Goal: Information Seeking & Learning: Learn about a topic

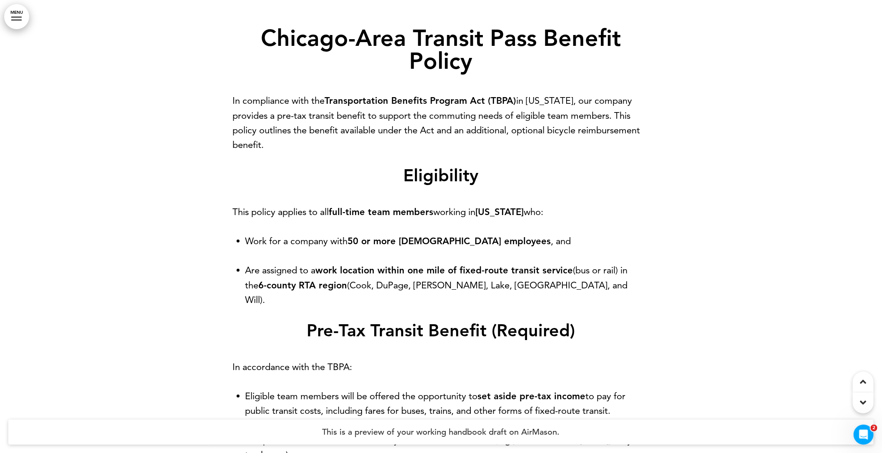
scroll to position [9087, 0]
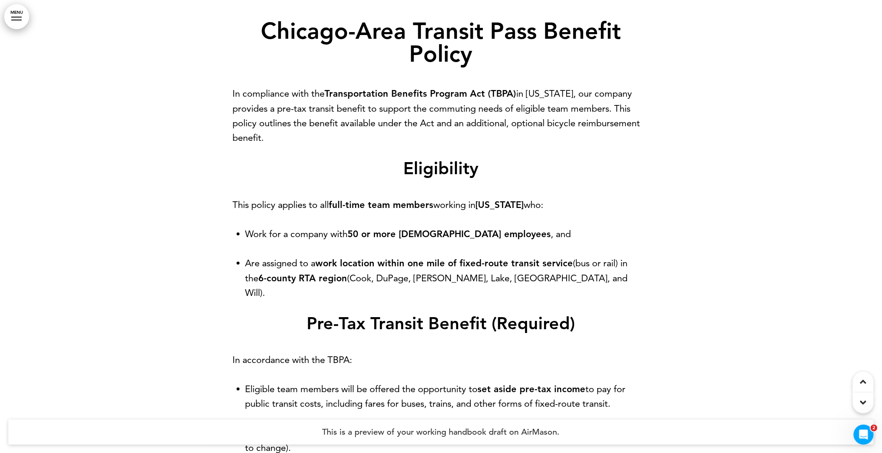
click at [458, 42] on strong "Chicago-Area Transit Pass Benefit Policy" at bounding box center [441, 42] width 360 height 50
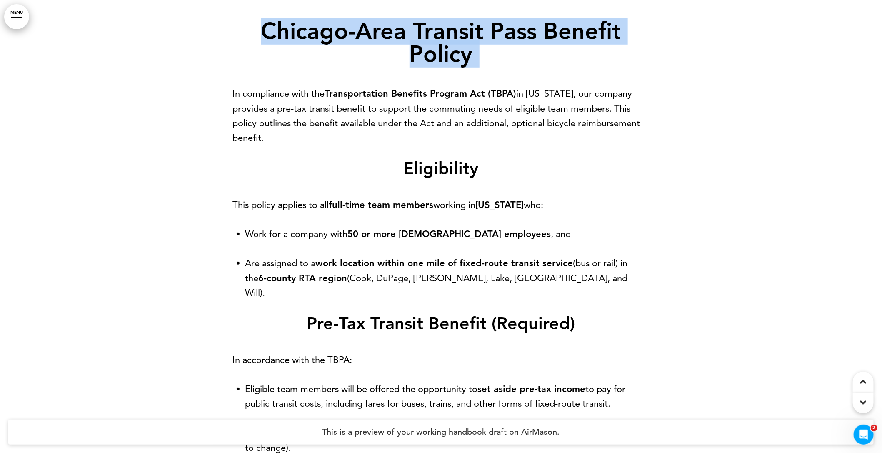
click at [458, 42] on strong "Chicago-Area Transit Pass Benefit Policy" at bounding box center [441, 42] width 360 height 50
copy strong "Chicago-Area Transit Pass Benefit Policy"
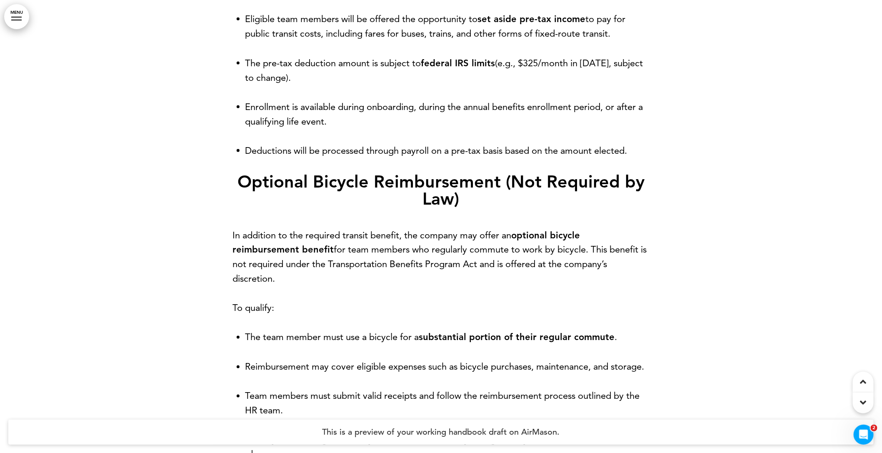
scroll to position [9454, 0]
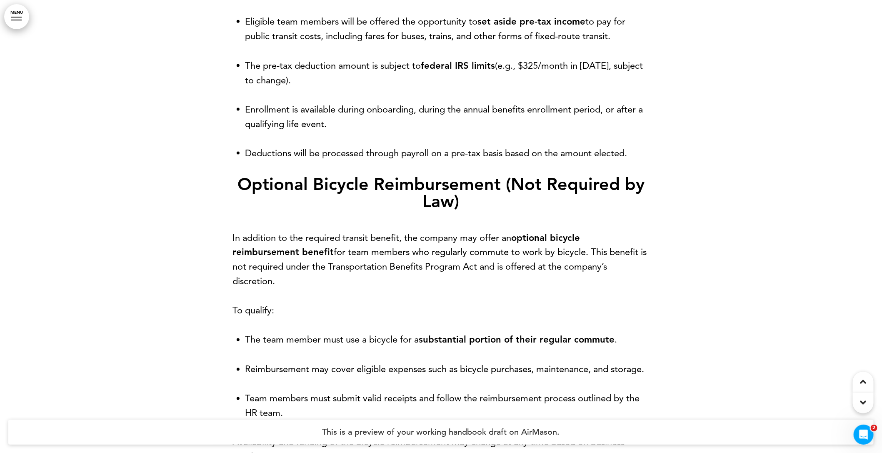
click at [473, 187] on strong "Optional Bicycle Reimbursement (Not Required by Law)" at bounding box center [440, 192] width 407 height 37
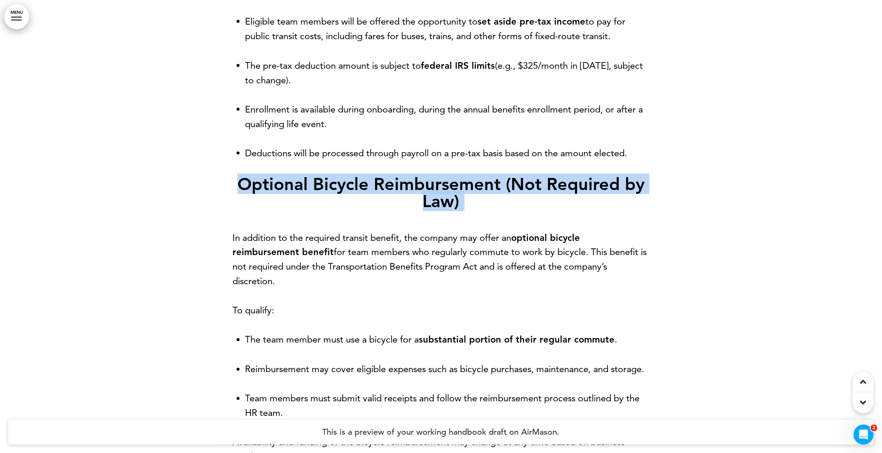
click at [473, 187] on strong "Optional Bicycle Reimbursement (Not Required by Law)" at bounding box center [440, 192] width 407 height 37
copy strong "Optional Bicycle Reimbursement (Not Required by Law)"
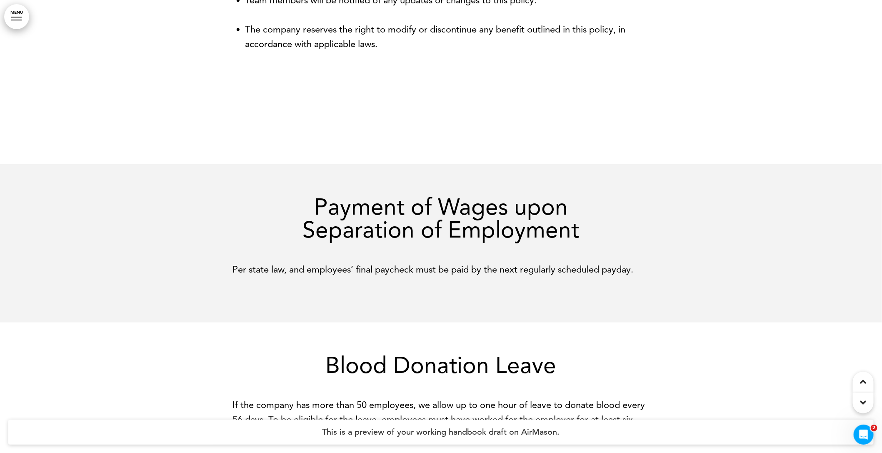
scroll to position [10023, 0]
click at [432, 214] on h1 "Payment of Wages upon Separation of Employment" at bounding box center [441, 218] width 417 height 46
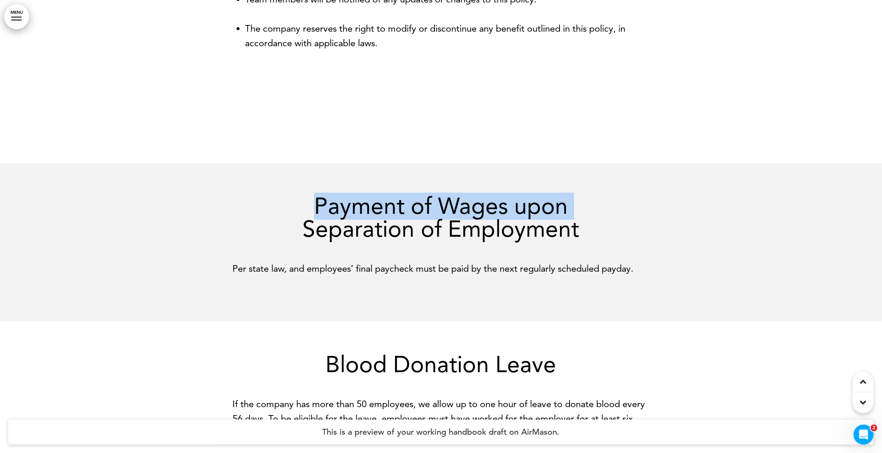
click at [432, 214] on h1 "Payment of Wages upon Separation of Employment" at bounding box center [441, 218] width 417 height 46
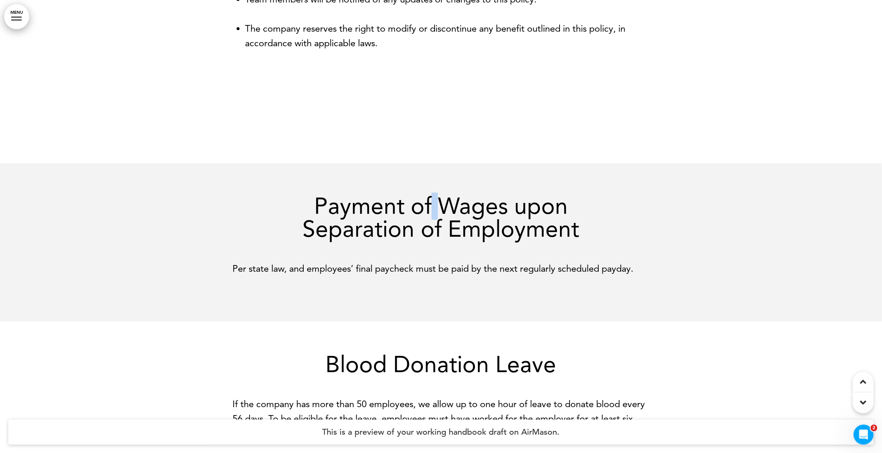
click at [432, 214] on h1 "Payment of Wages upon Separation of Employment" at bounding box center [441, 218] width 417 height 46
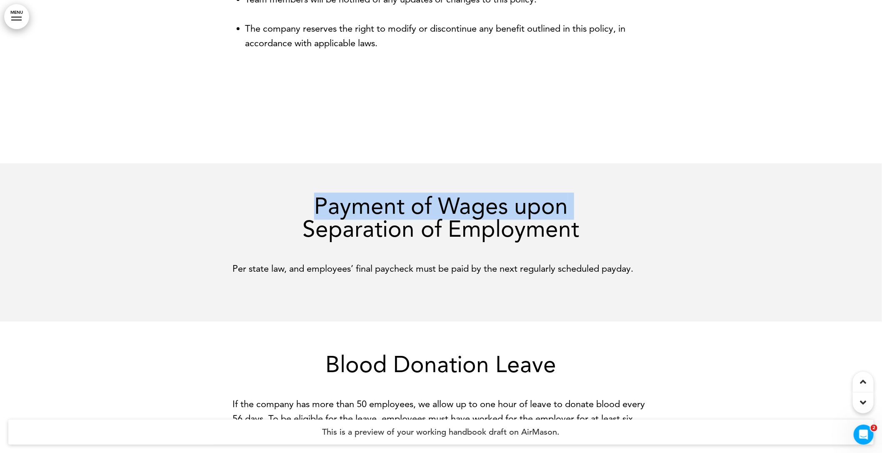
click at [432, 214] on h1 "Payment of Wages upon Separation of Employment" at bounding box center [441, 218] width 417 height 46
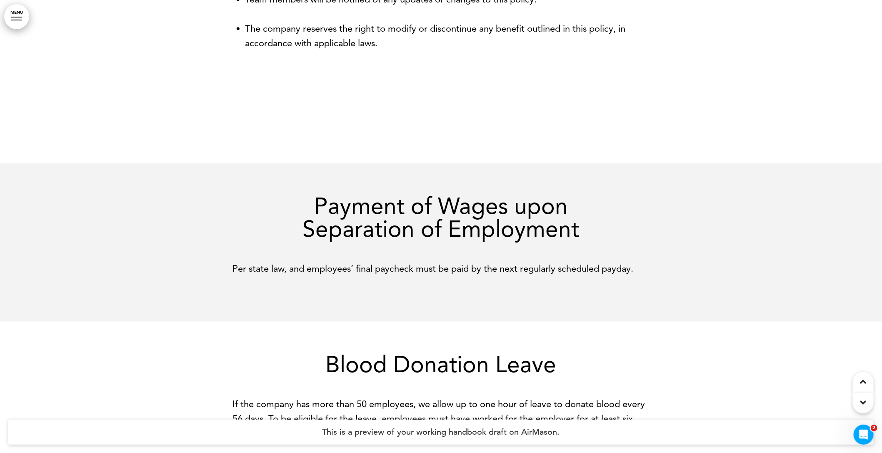
click at [576, 230] on h1 "Payment of Wages upon Separation of Employment" at bounding box center [441, 218] width 417 height 46
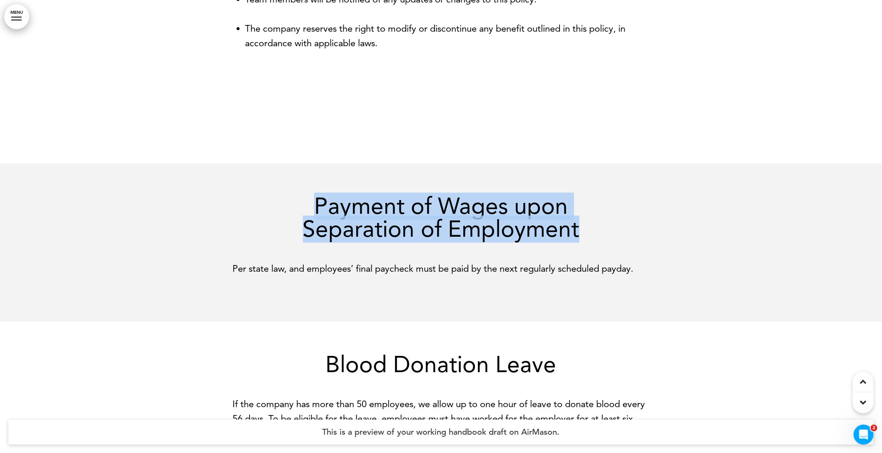
drag, startPoint x: 580, startPoint y: 243, endPoint x: 299, endPoint y: 212, distance: 282.9
click at [299, 212] on h1 "Payment of Wages upon Separation of Employment" at bounding box center [441, 218] width 417 height 46
copy h1 "Payment of Wages upon Separation of Employment"
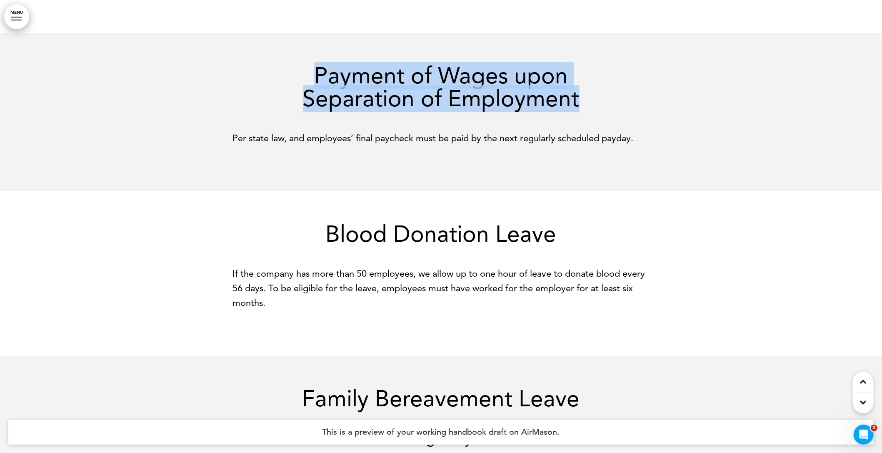
scroll to position [10164, 0]
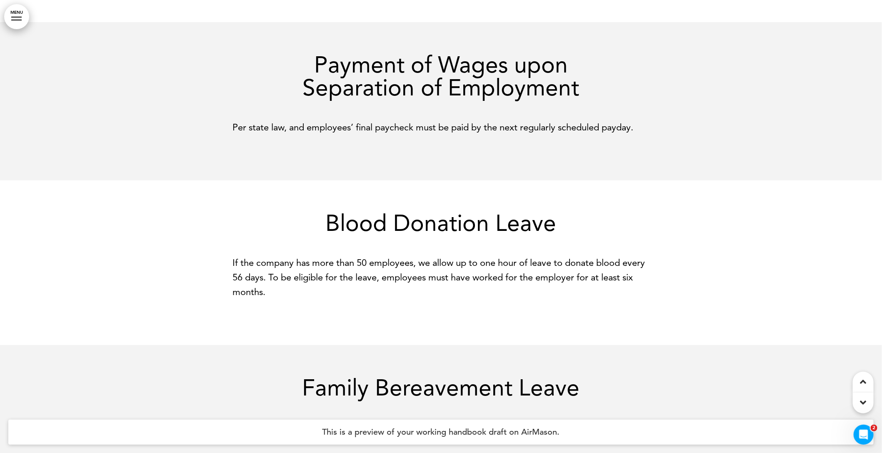
click at [397, 235] on h1 "Blood Donation Leave" at bounding box center [441, 223] width 417 height 23
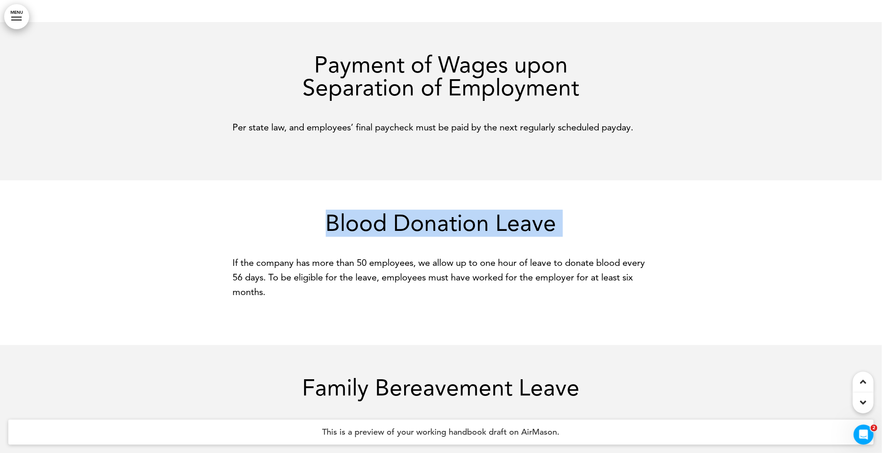
click at [397, 235] on h1 "Blood Donation Leave" at bounding box center [441, 223] width 417 height 23
copy h1 "Blood Donation Leave"
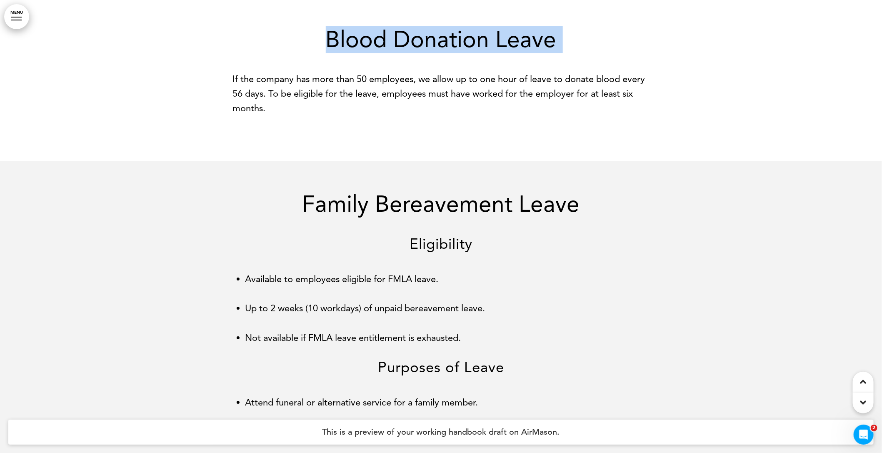
scroll to position [10356, 0]
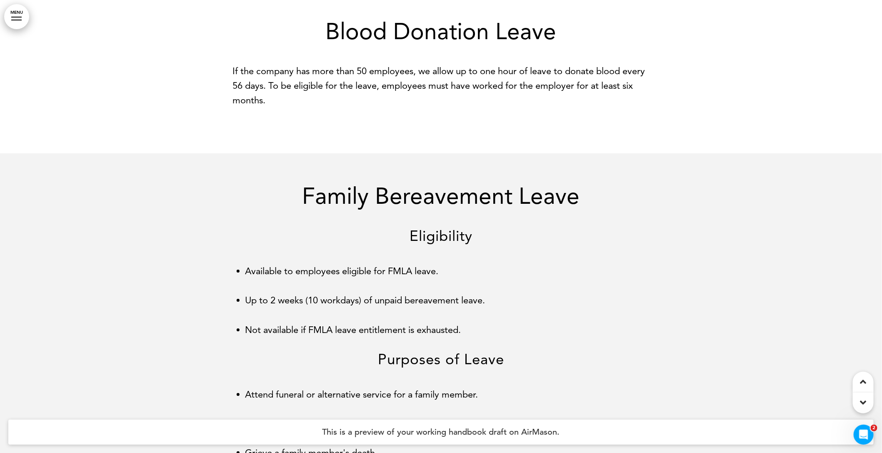
click at [425, 202] on h1 "Family Bereavement Leave" at bounding box center [441, 196] width 417 height 23
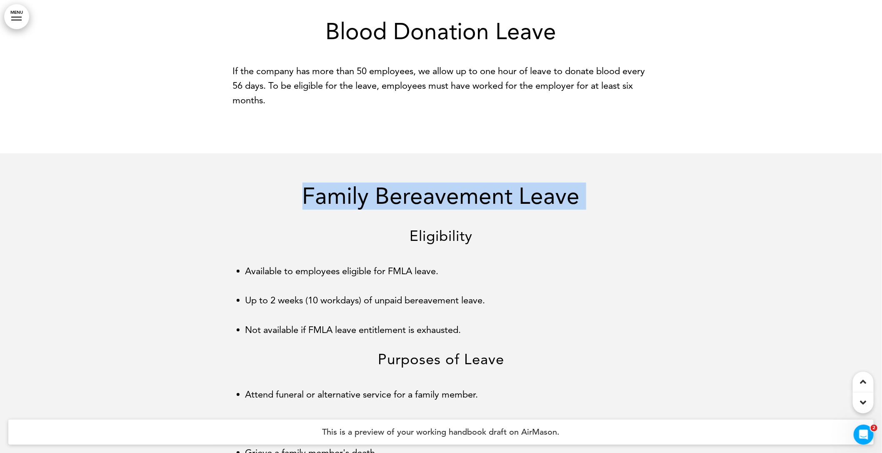
click at [425, 202] on h1 "Family Bereavement Leave" at bounding box center [441, 196] width 417 height 23
copy h1 "Family Bereavement Leave"
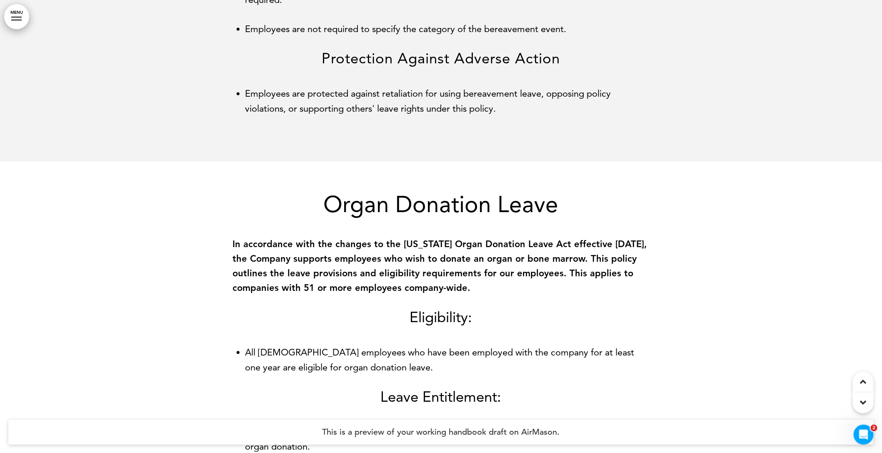
scroll to position [11506, 0]
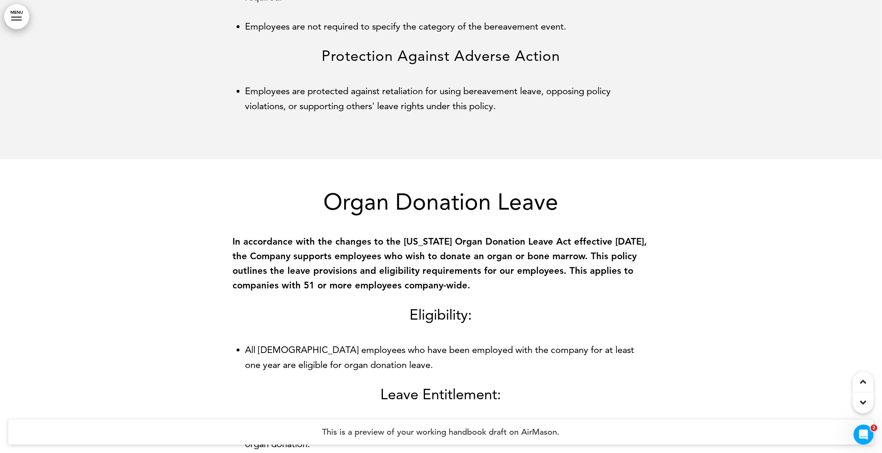
click at [467, 213] on h1 "Organ Donation Leave" at bounding box center [441, 201] width 417 height 23
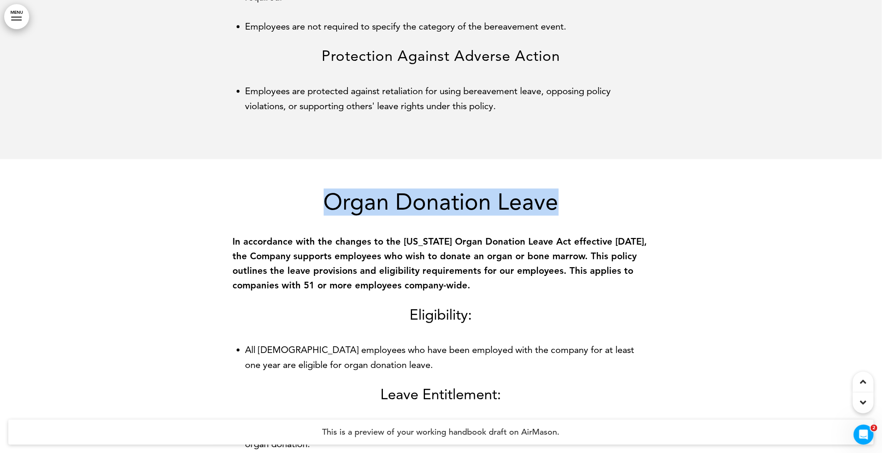
click at [467, 213] on h1 "Organ Donation Leave" at bounding box center [441, 201] width 417 height 23
copy h1 "Organ Donation Leave"
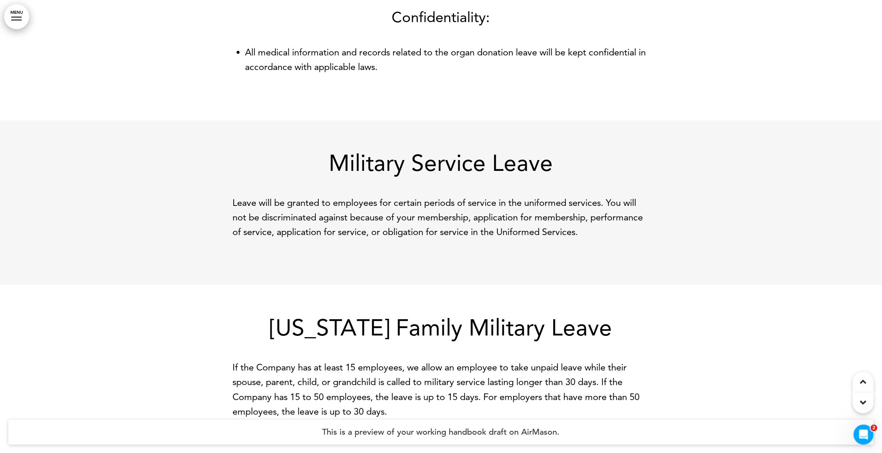
scroll to position [12378, 0]
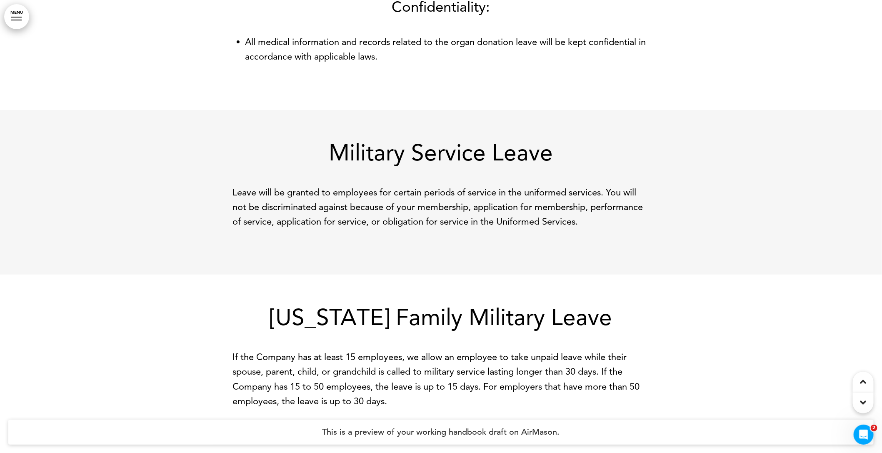
click at [465, 164] on h1 "Military Service Leave" at bounding box center [441, 152] width 417 height 23
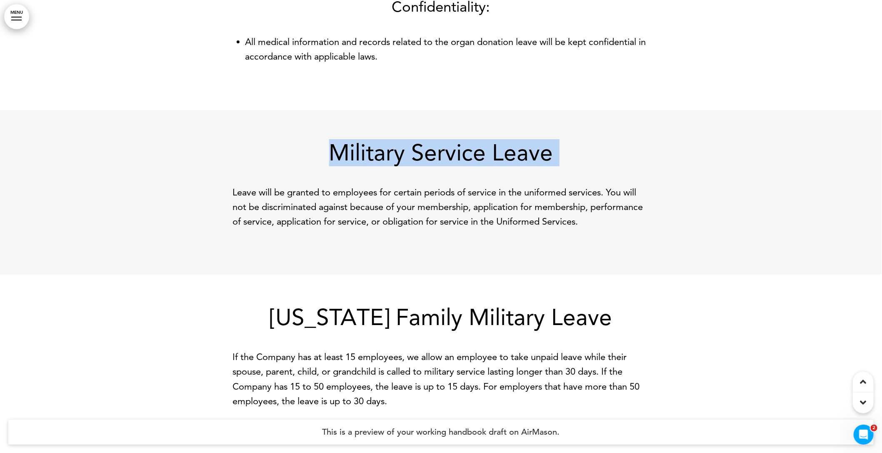
click at [465, 164] on h1 "Military Service Leave" at bounding box center [441, 152] width 417 height 23
copy h1 "Military Service Leave"
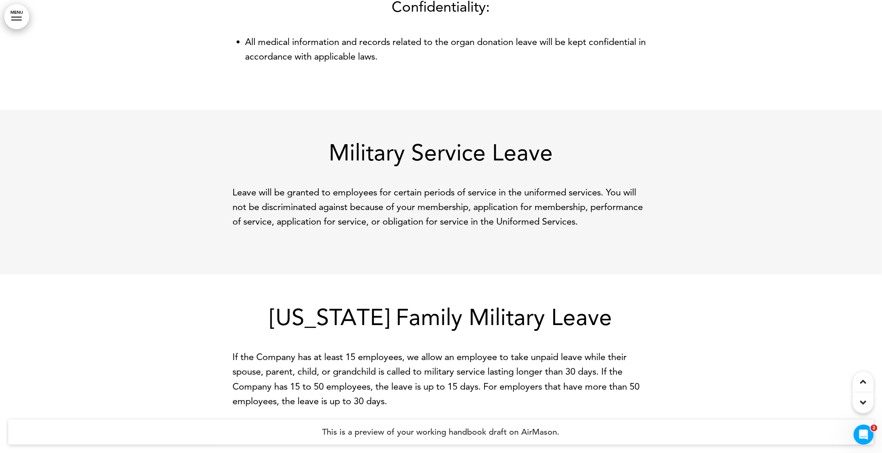
click at [410, 329] on h1 "[US_STATE] Family Military Leave" at bounding box center [441, 317] width 417 height 23
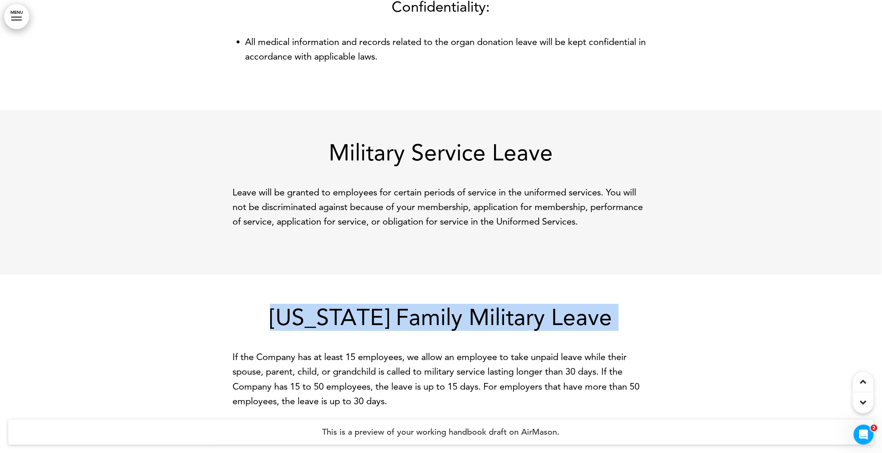
click at [410, 329] on h1 "[US_STATE] Family Military Leave" at bounding box center [441, 317] width 417 height 23
copy h1 "[US_STATE] Family Military Leave"
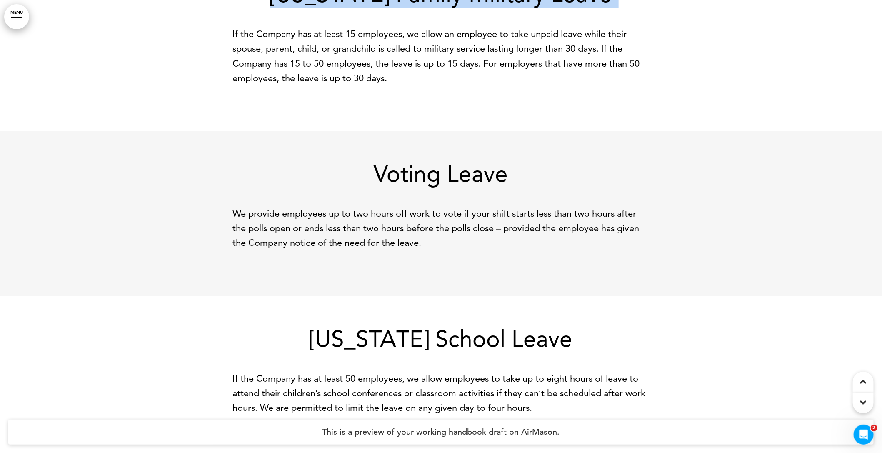
scroll to position [12702, 0]
click at [462, 185] on h1 "Voting Leave" at bounding box center [441, 173] width 417 height 23
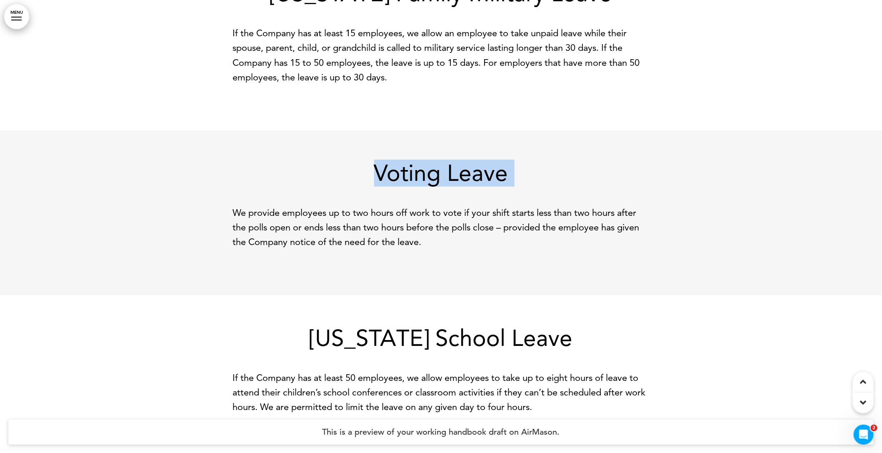
click at [462, 185] on h1 "Voting Leave" at bounding box center [441, 173] width 417 height 23
copy h1 "Voting Leave"
click at [451, 349] on h1 "[US_STATE] School Leave" at bounding box center [441, 338] width 417 height 23
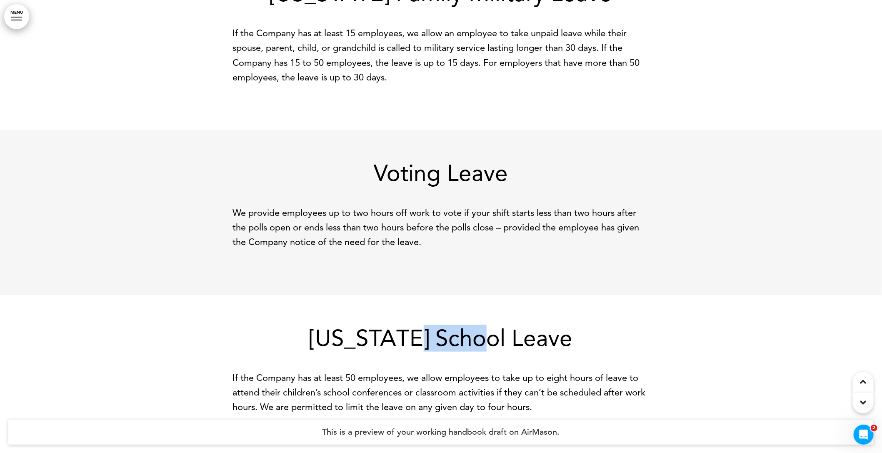
click at [451, 349] on h1 "[US_STATE] School Leave" at bounding box center [441, 338] width 417 height 23
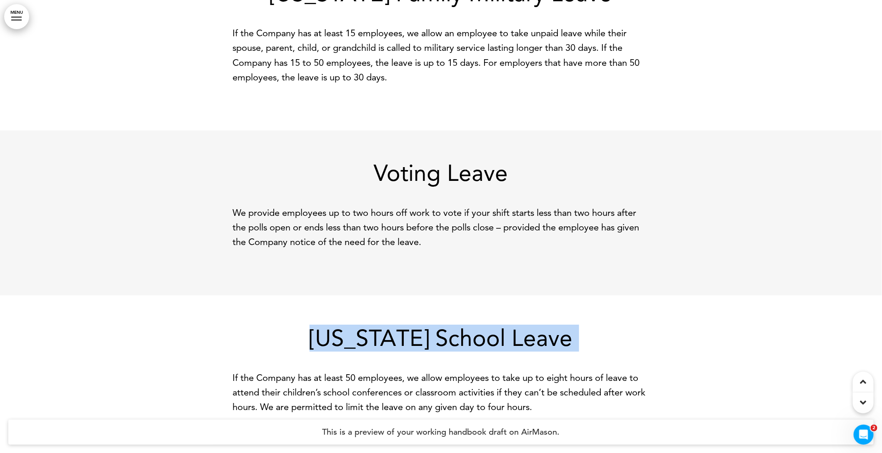
click at [451, 349] on h1 "[US_STATE] School Leave" at bounding box center [441, 338] width 417 height 23
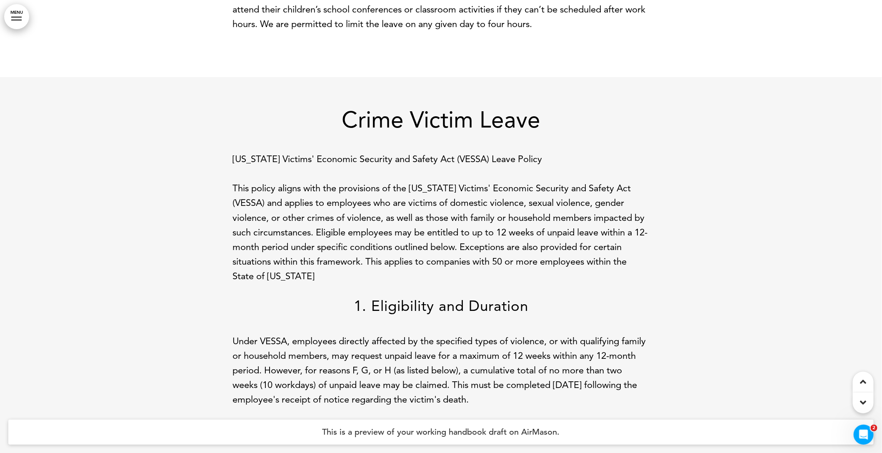
scroll to position [13085, 0]
click at [455, 131] on h1 "Crime Victim Leave" at bounding box center [441, 119] width 417 height 23
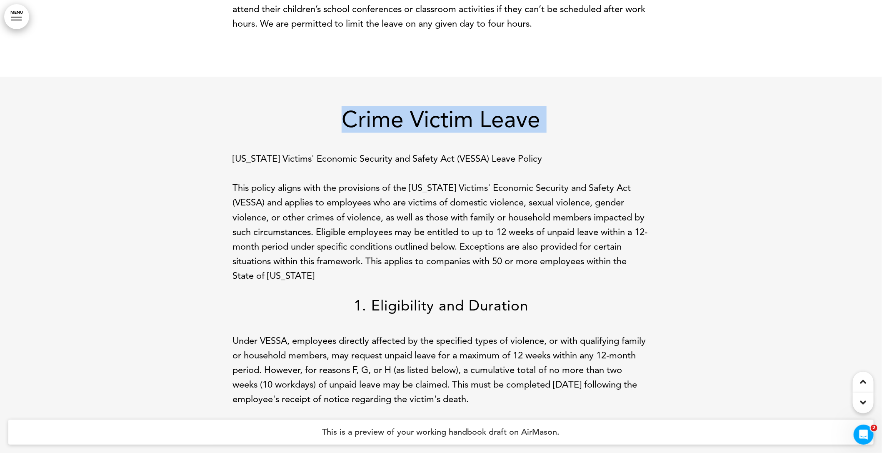
click at [455, 131] on h1 "Crime Victim Leave" at bounding box center [441, 119] width 417 height 23
copy h1 "Crime Victim Leave"
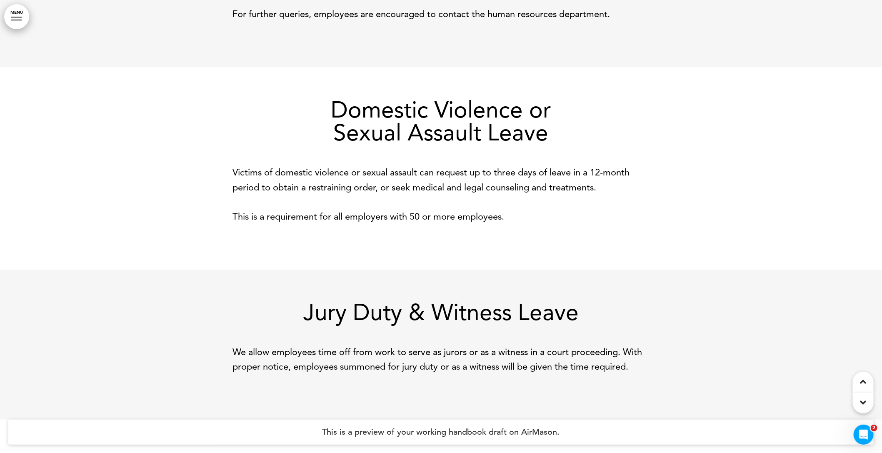
scroll to position [14463, 0]
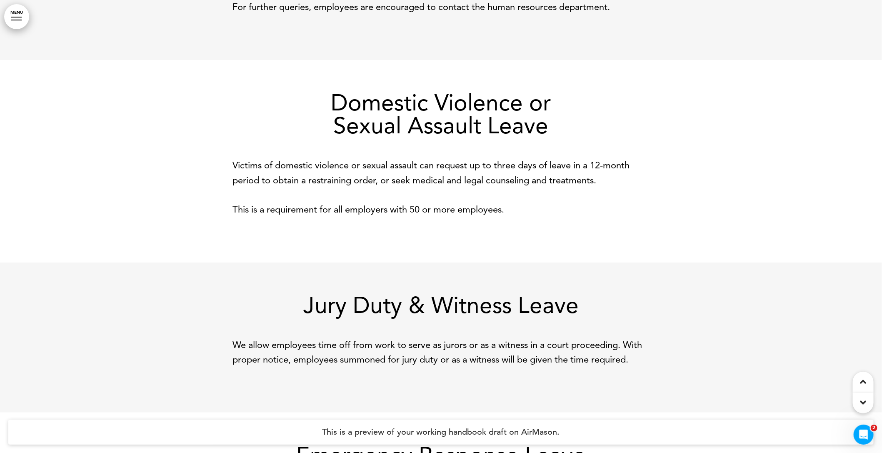
click at [415, 135] on h1 "Domestic Violence or Sexual Assault Leave" at bounding box center [441, 114] width 417 height 46
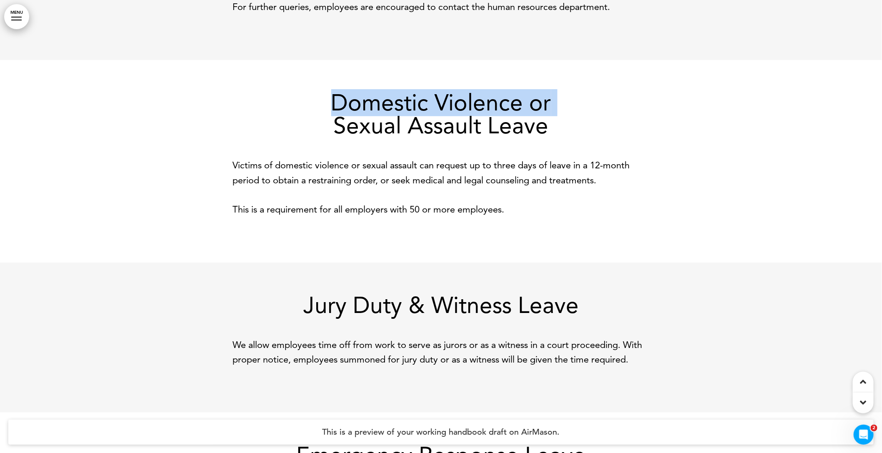
click at [415, 135] on h1 "Domestic Violence or Sexual Assault Leave" at bounding box center [441, 114] width 417 height 46
click at [340, 126] on h1 "Domestic Violence or Sexual Assault Leave" at bounding box center [441, 114] width 417 height 46
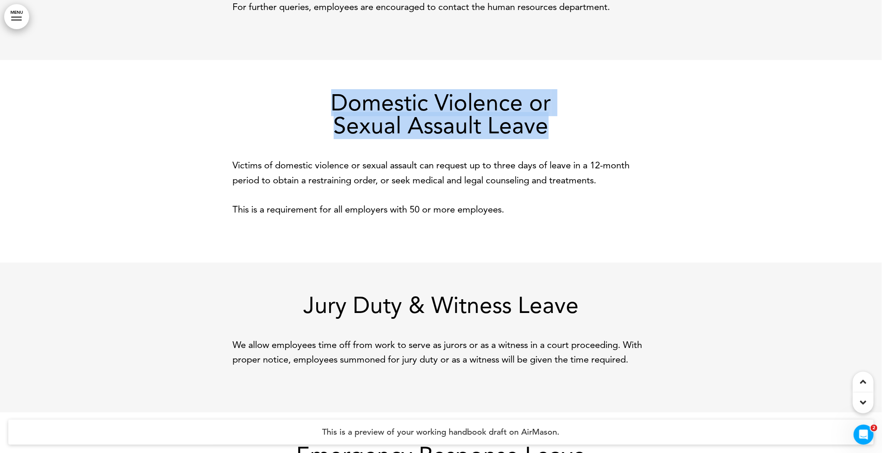
drag, startPoint x: 332, startPoint y: 129, endPoint x: 551, endPoint y: 158, distance: 220.2
click at [551, 137] on h1 "Domestic Violence or Sexual Assault Leave" at bounding box center [441, 114] width 417 height 46
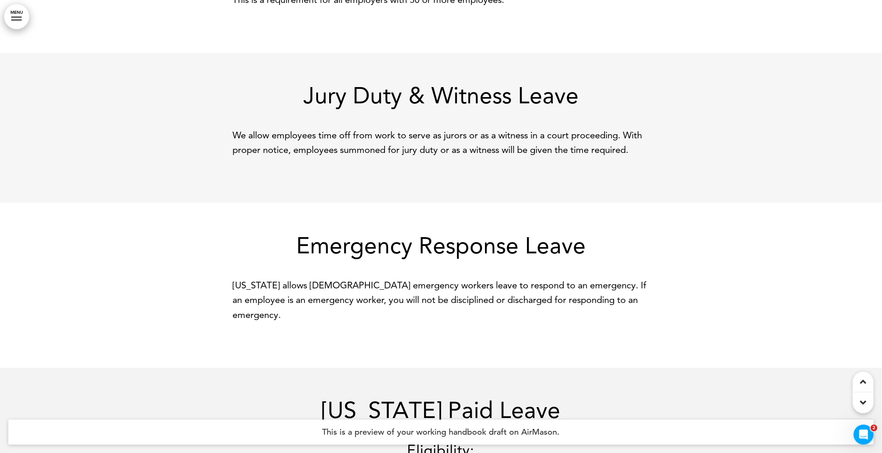
scroll to position [14674, 0]
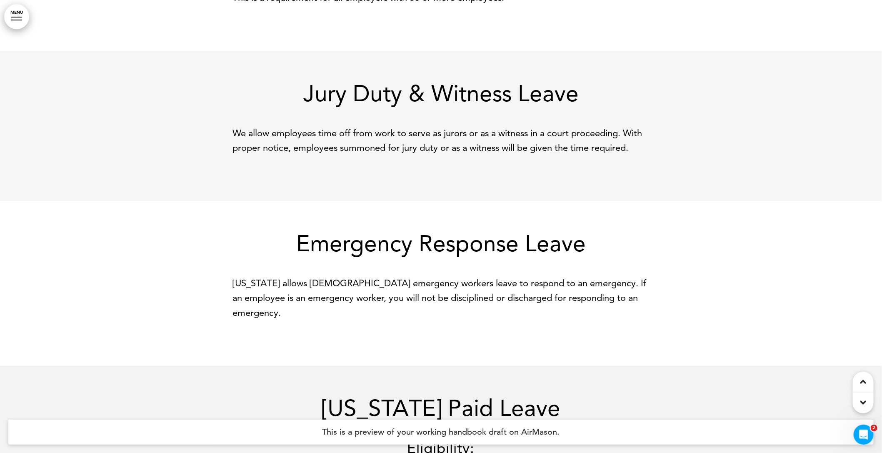
click at [424, 105] on h1 "Jury Duty & Witness Leave" at bounding box center [441, 93] width 417 height 23
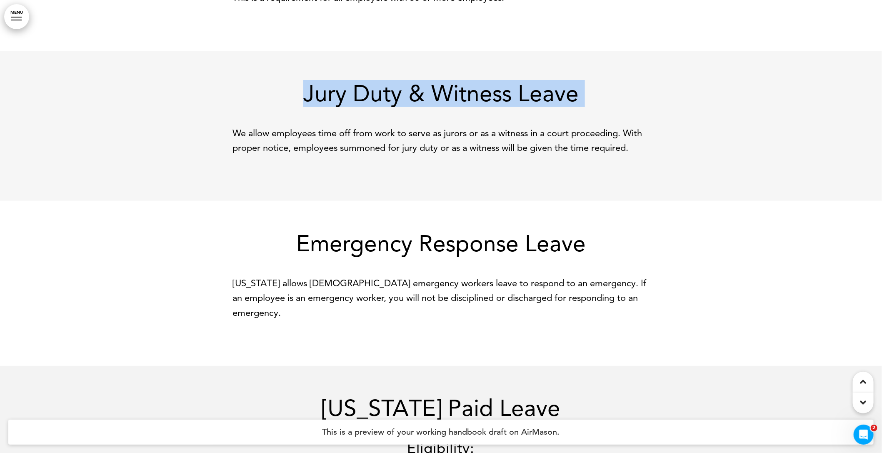
click at [424, 105] on h1 "Jury Duty & Witness Leave" at bounding box center [441, 93] width 417 height 23
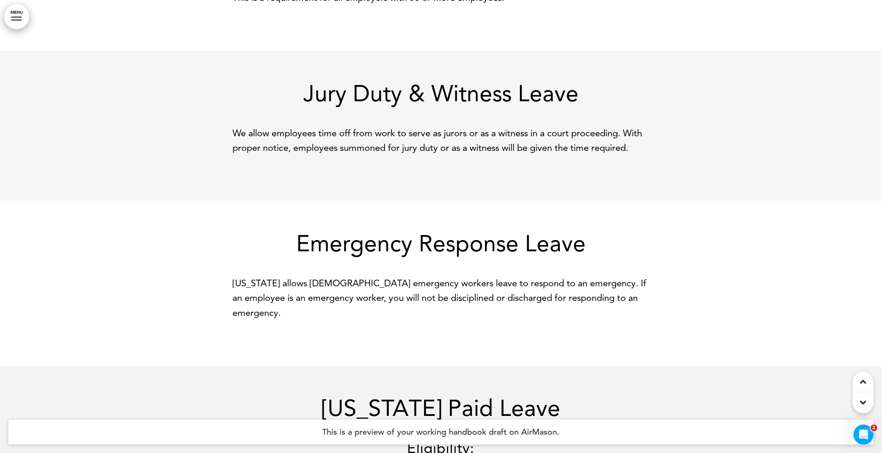
click at [430, 255] on h1 "Emergency Response Leave" at bounding box center [441, 243] width 417 height 23
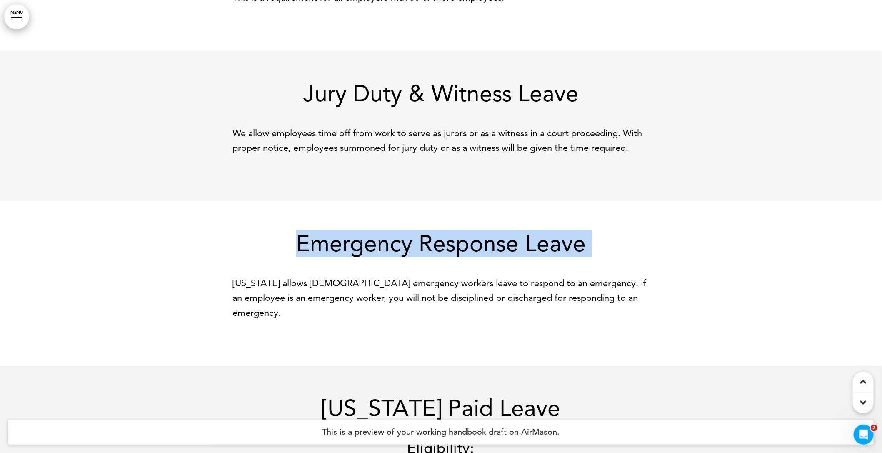
click at [430, 255] on h1 "Emergency Response Leave" at bounding box center [441, 243] width 417 height 23
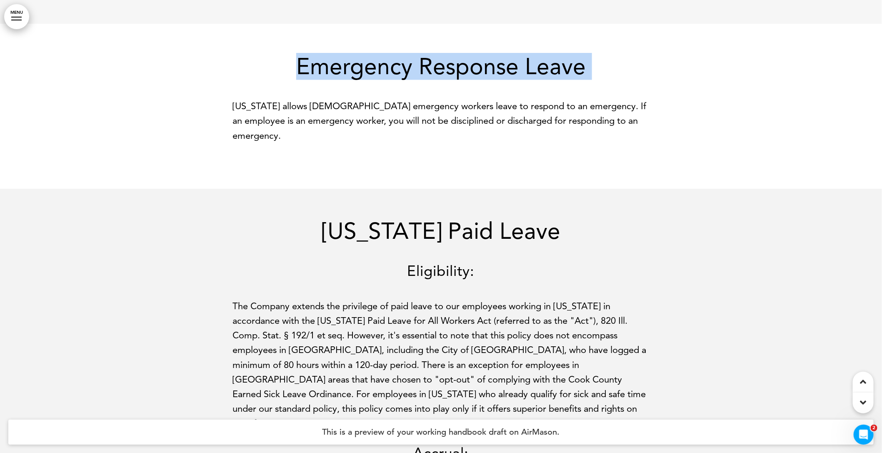
scroll to position [14891, 0]
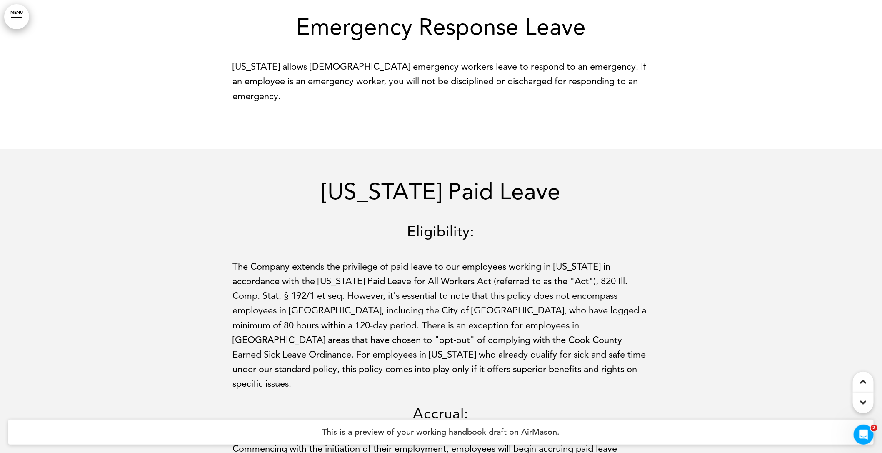
click at [459, 203] on h1 "[US_STATE] Paid Leave" at bounding box center [441, 191] width 417 height 23
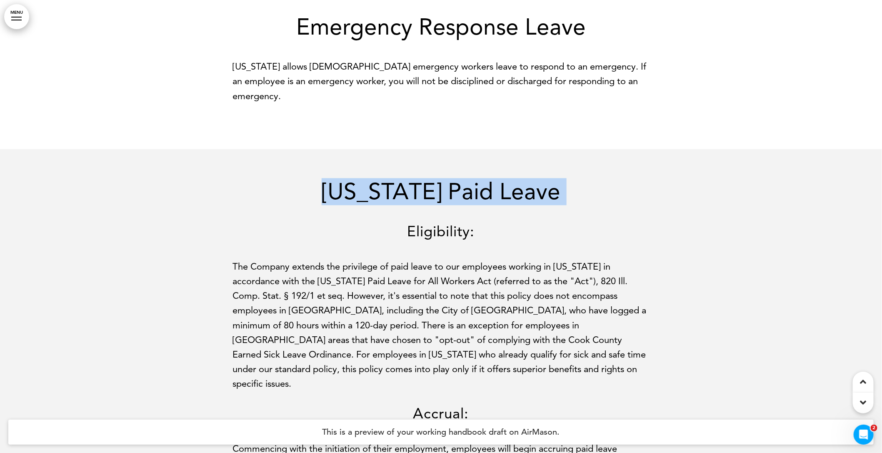
click at [459, 203] on h1 "[US_STATE] Paid Leave" at bounding box center [441, 191] width 417 height 23
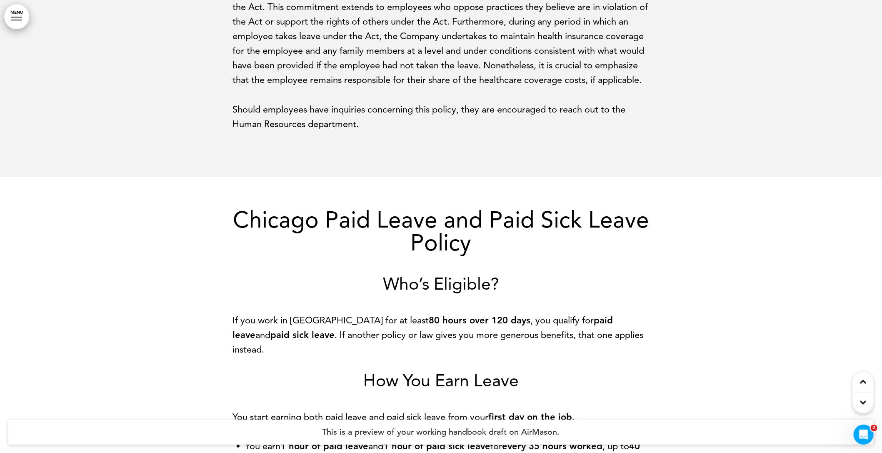
scroll to position [16061, 0]
click at [452, 220] on h1 "Chicago Paid Leave and Paid Sick Leave Policy" at bounding box center [441, 231] width 417 height 46
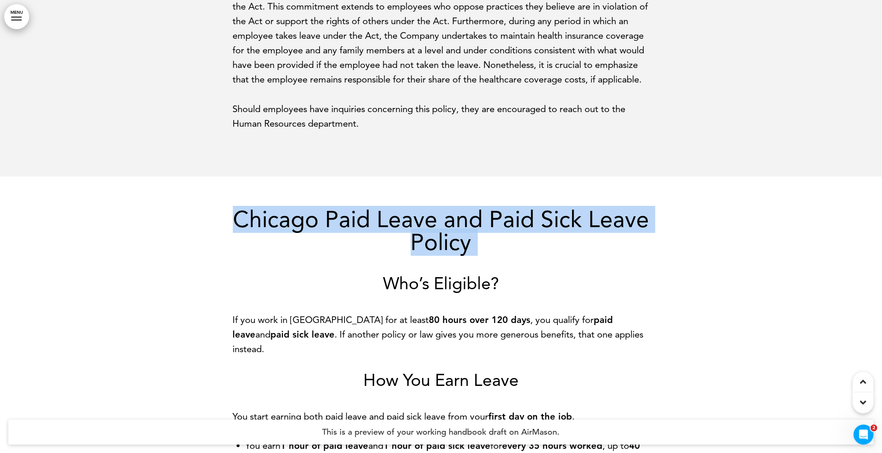
click at [452, 220] on h1 "Chicago Paid Leave and Paid Sick Leave Policy" at bounding box center [441, 231] width 417 height 46
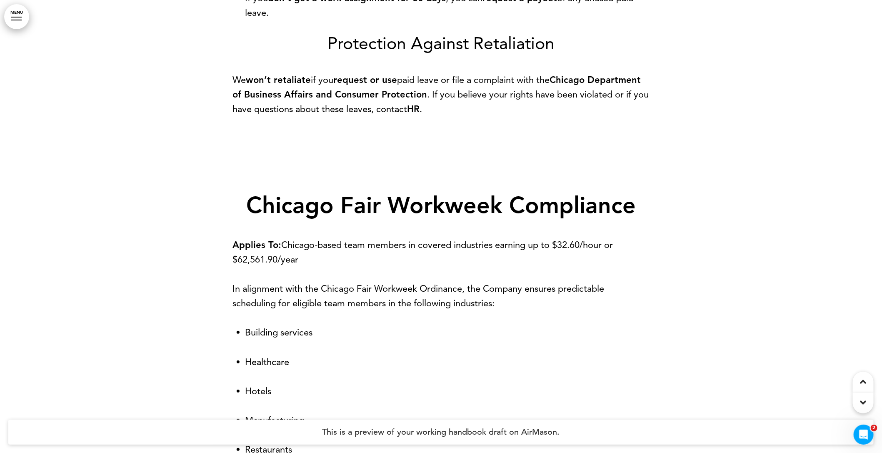
scroll to position [17706, 0]
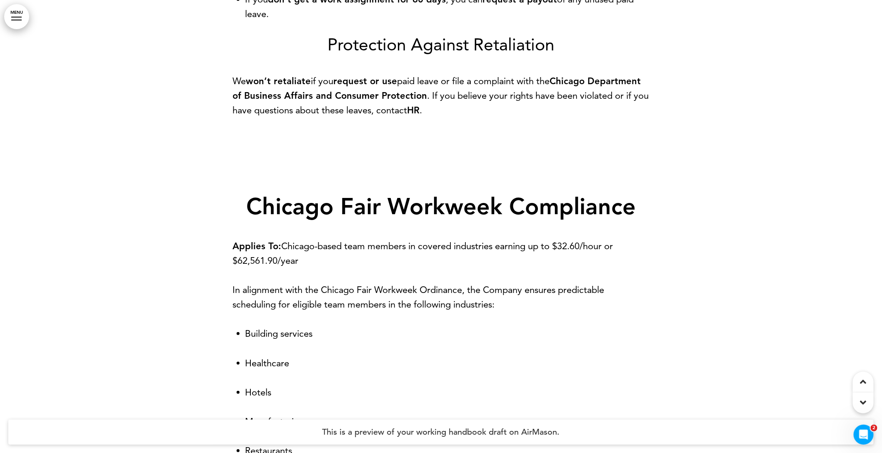
click at [444, 195] on strong "Chicago Fair Workweek Compliance" at bounding box center [440, 206] width 389 height 27
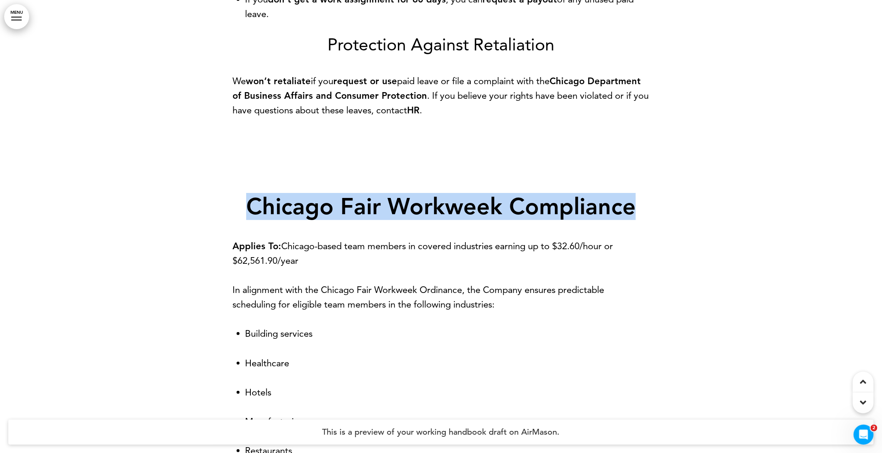
click at [444, 195] on strong "Chicago Fair Workweek Compliance" at bounding box center [440, 206] width 389 height 27
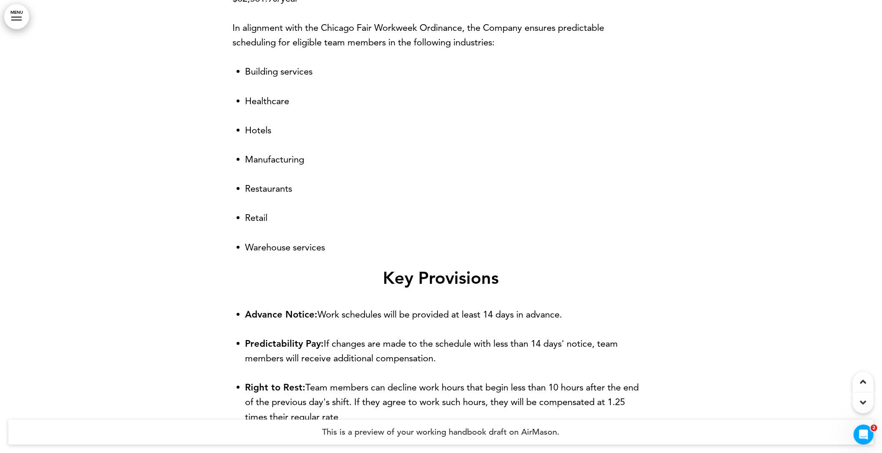
scroll to position [18012, 0]
